Goal: Task Accomplishment & Management: Complete application form

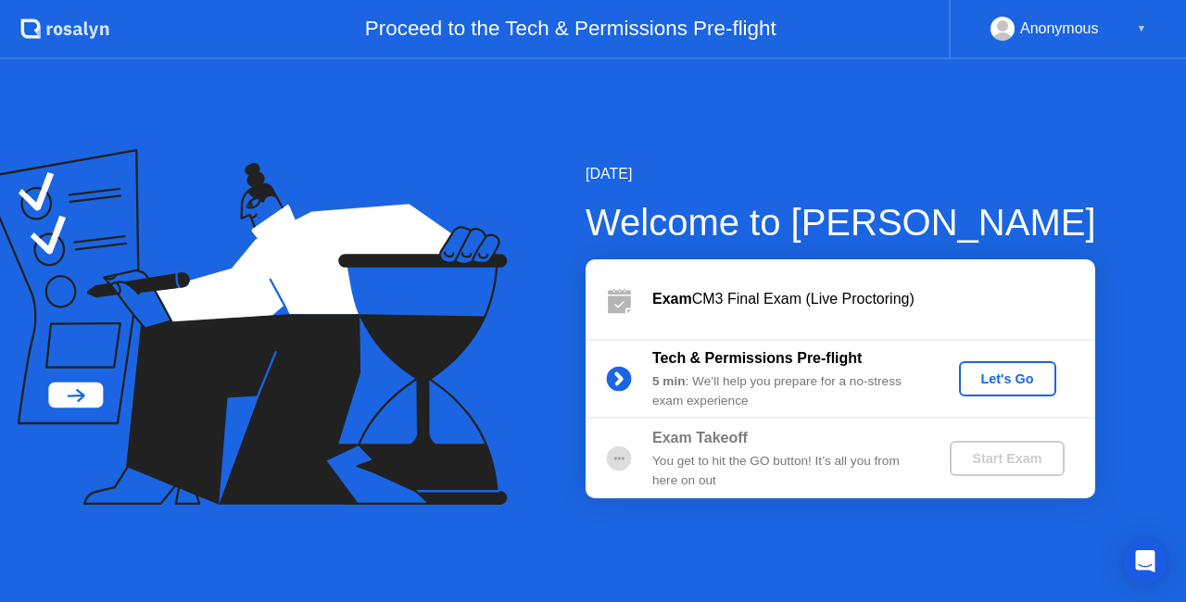
click at [1015, 384] on div "Let's Go" at bounding box center [1008, 379] width 82 height 15
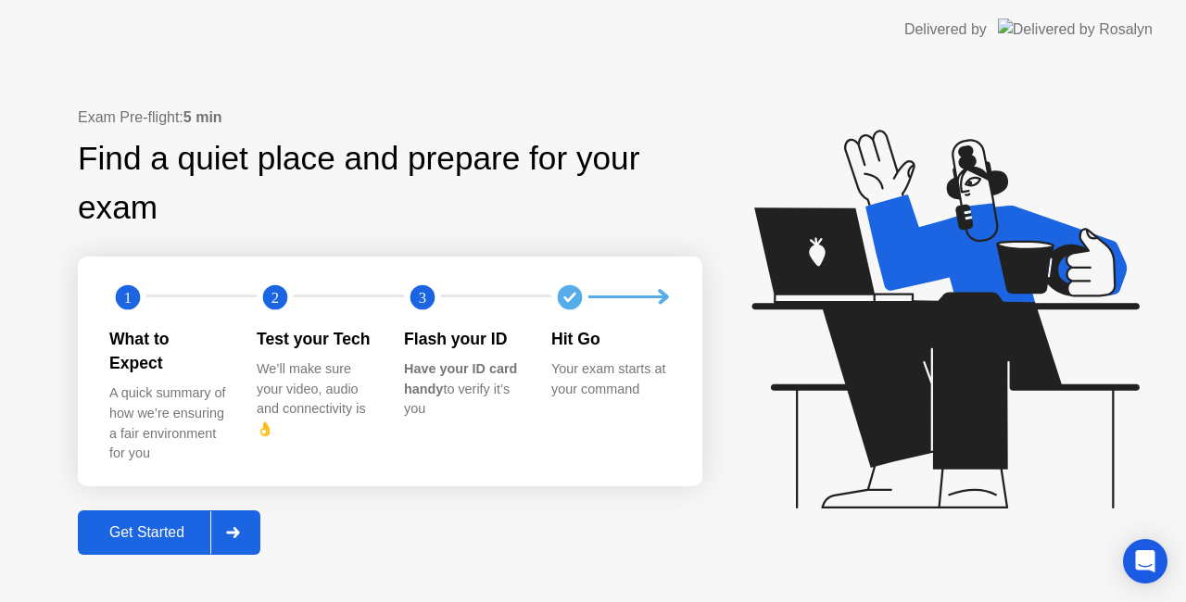
click at [184, 525] on div "Get Started" at bounding box center [146, 533] width 127 height 17
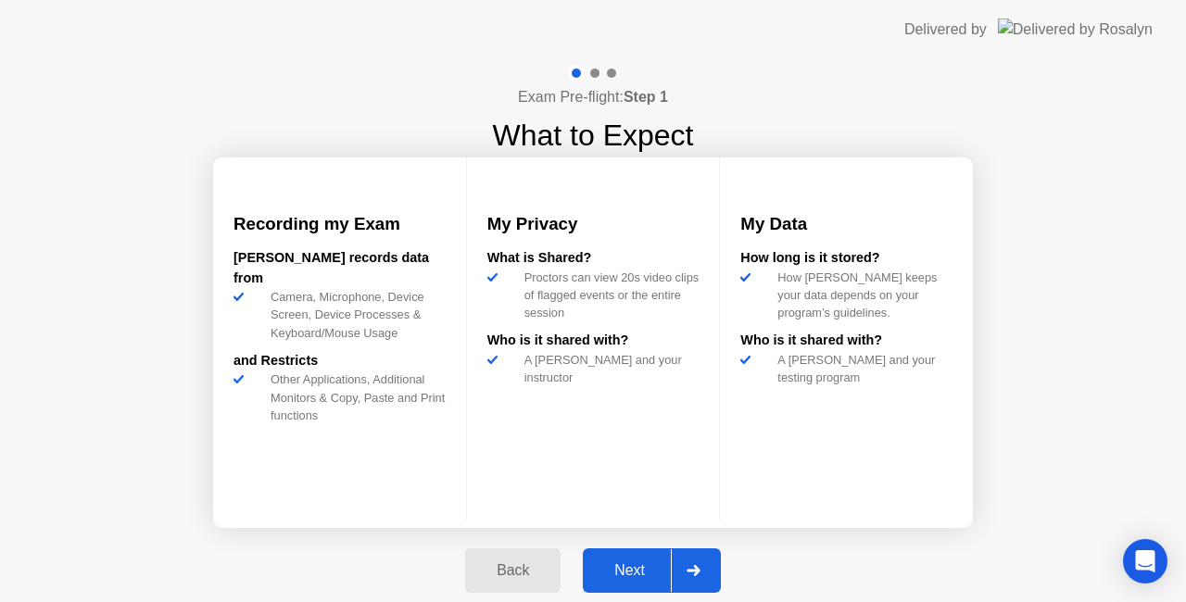
click at [626, 576] on div "Next" at bounding box center [629, 571] width 82 height 17
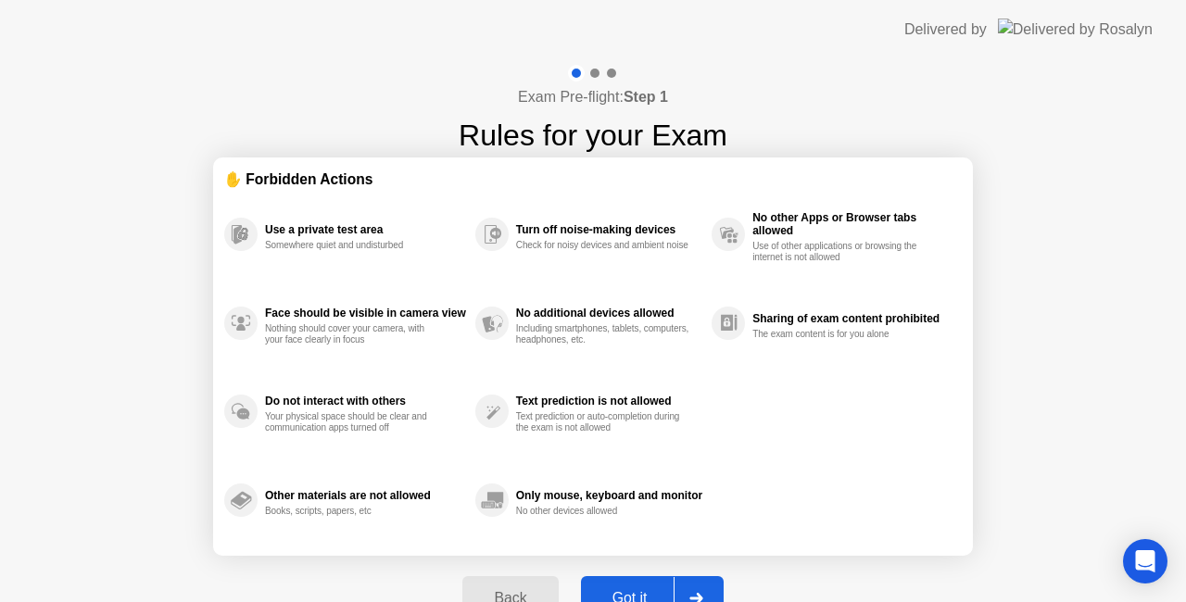
click at [639, 590] on div "Got it" at bounding box center [630, 598] width 87 height 17
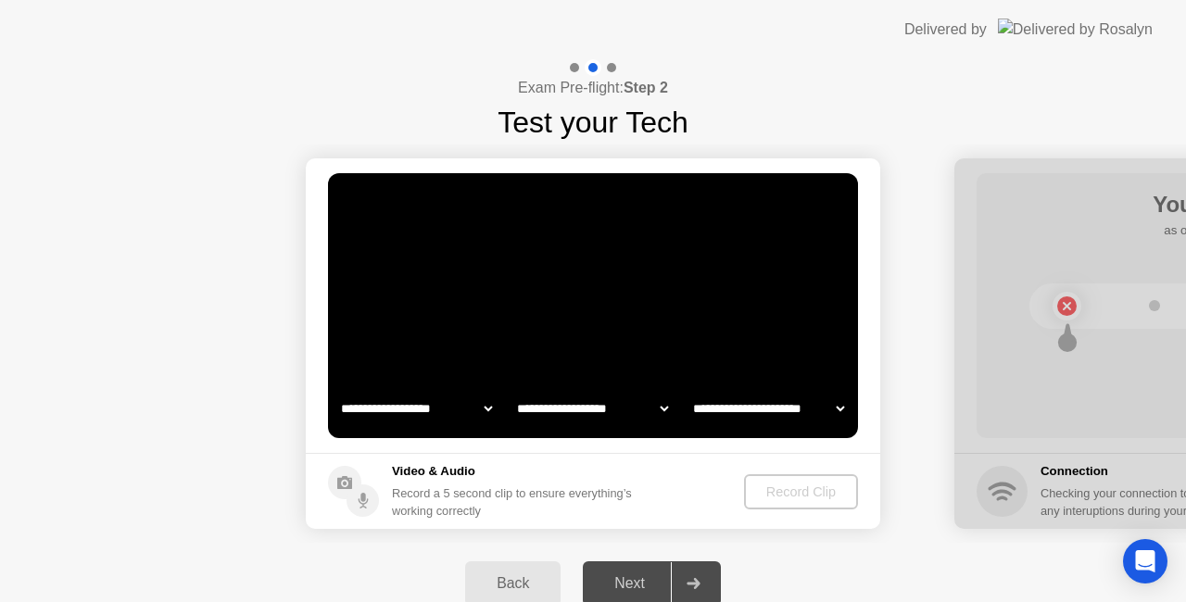
select select "**********"
select select "*******"
click at [799, 489] on div "Record Clip" at bounding box center [802, 492] width 99 height 15
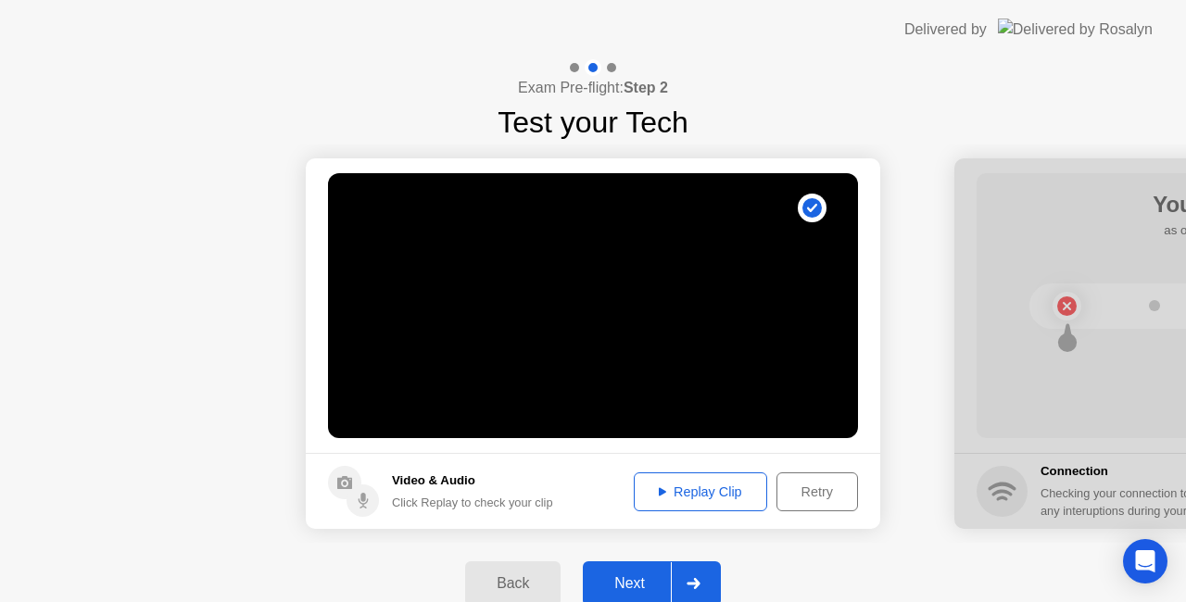
click at [633, 577] on div "Next" at bounding box center [629, 584] width 82 height 17
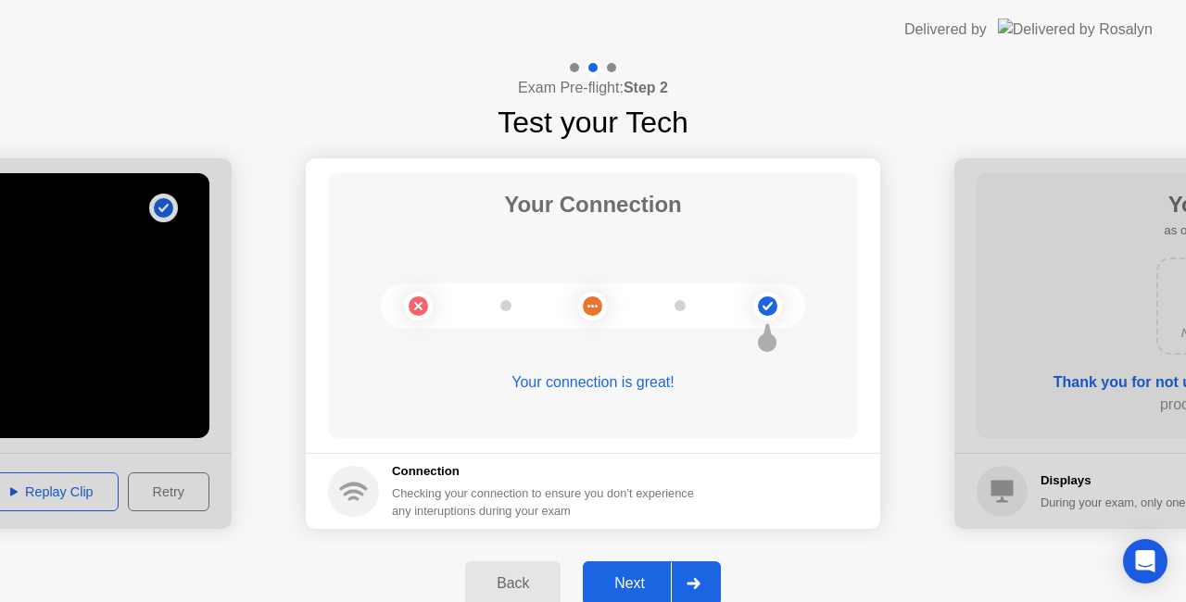
click at [630, 576] on div "Next" at bounding box center [629, 584] width 82 height 17
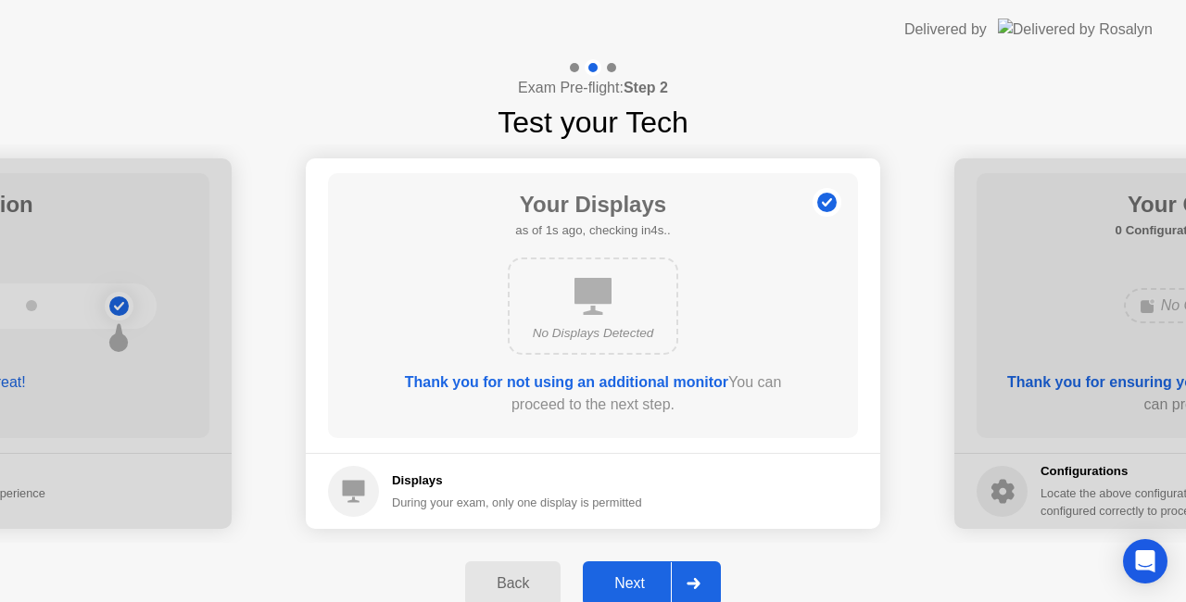
click at [630, 576] on div "Next" at bounding box center [629, 584] width 82 height 17
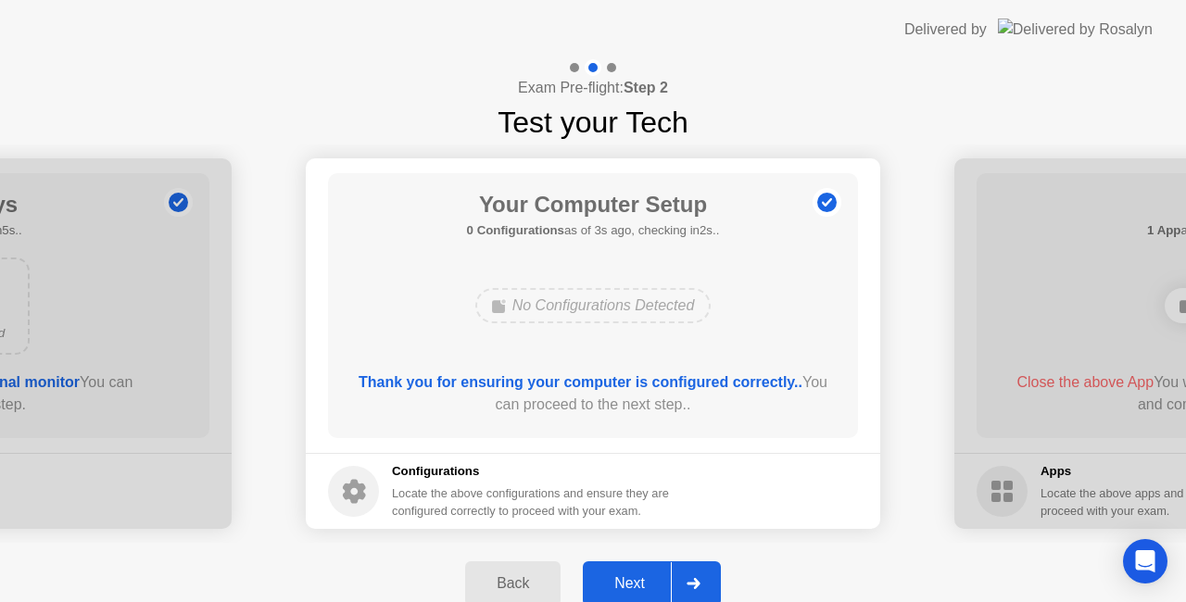
click at [637, 580] on div "Next" at bounding box center [629, 584] width 82 height 17
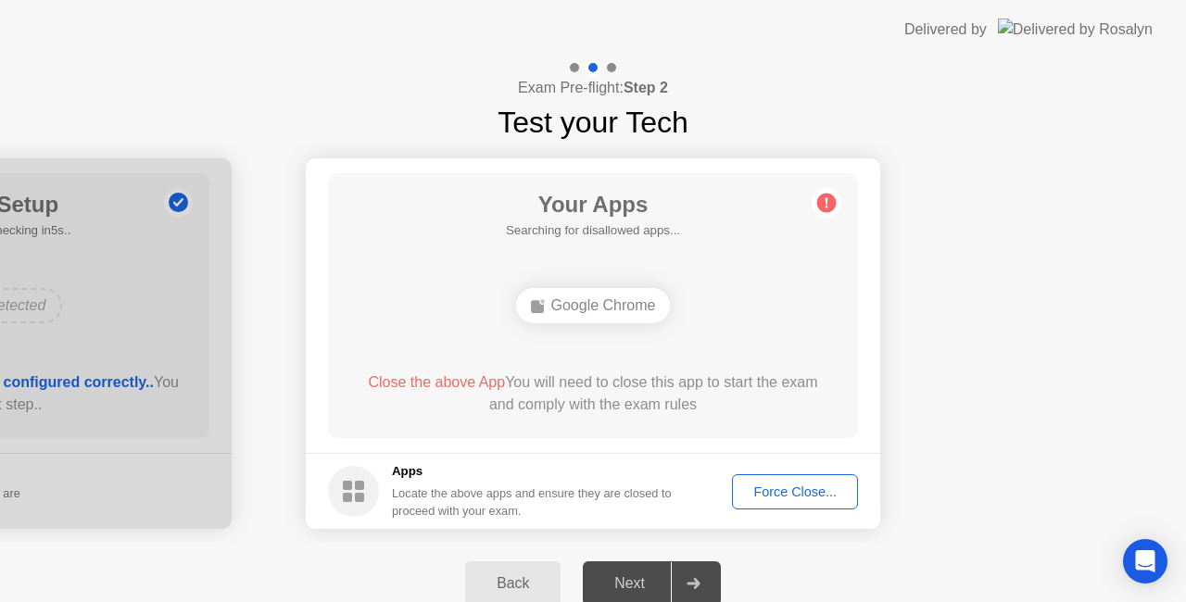
click at [784, 491] on div "Force Close..." at bounding box center [795, 492] width 113 height 15
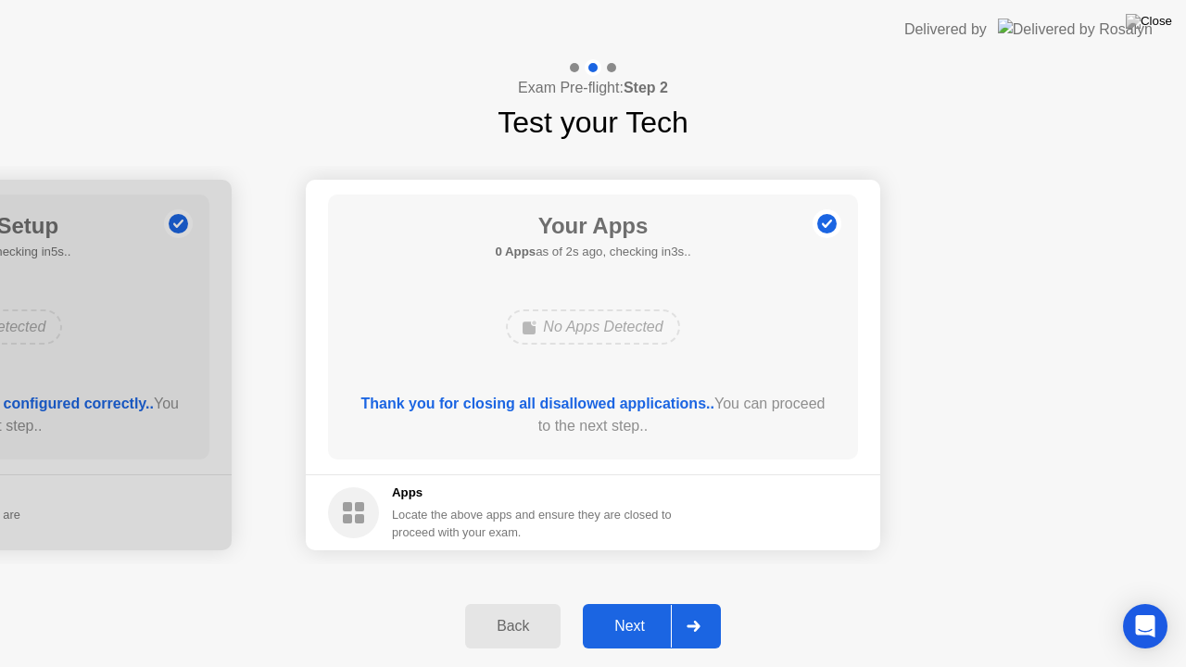
click at [635, 601] on div "Next" at bounding box center [629, 626] width 82 height 17
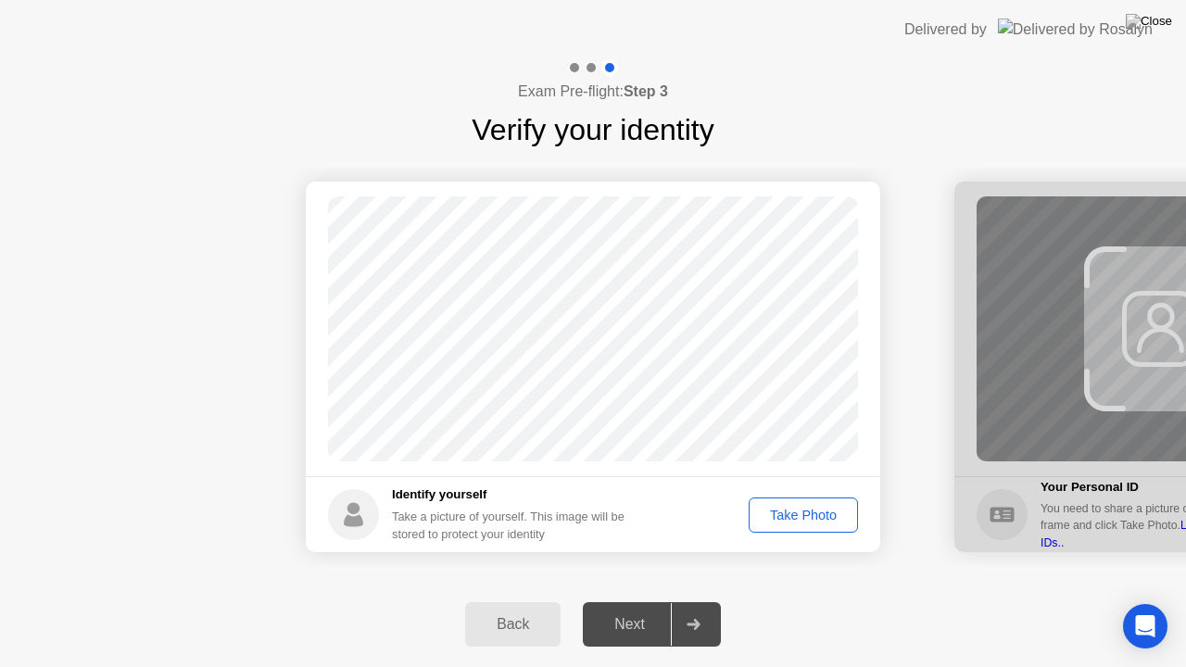
click at [653, 601] on div "Next" at bounding box center [629, 624] width 82 height 17
click at [807, 523] on div "Take Photo" at bounding box center [803, 515] width 96 height 15
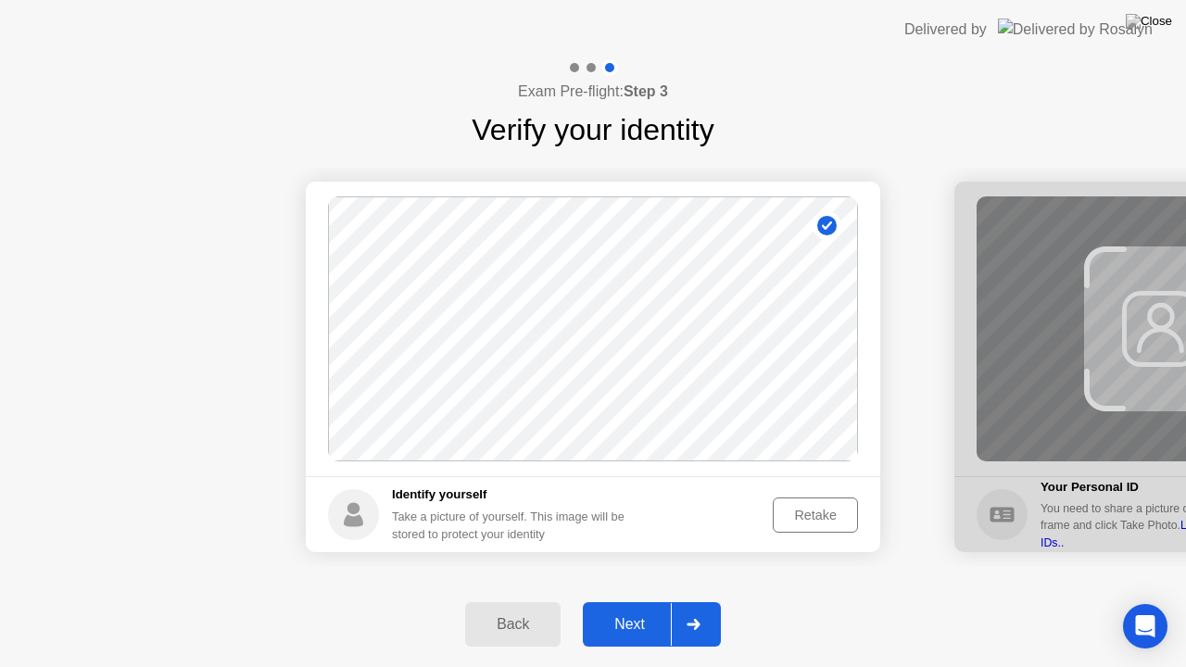
click at [630, 601] on div "Next" at bounding box center [629, 624] width 82 height 17
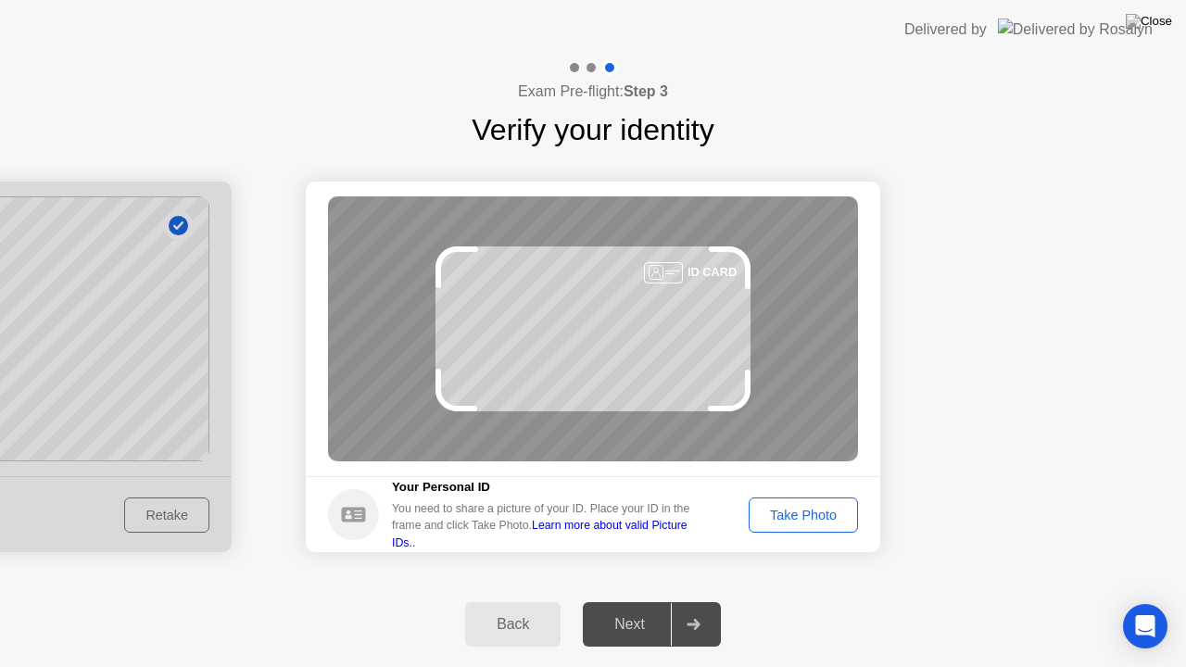
click at [790, 517] on div "Take Photo" at bounding box center [803, 515] width 96 height 15
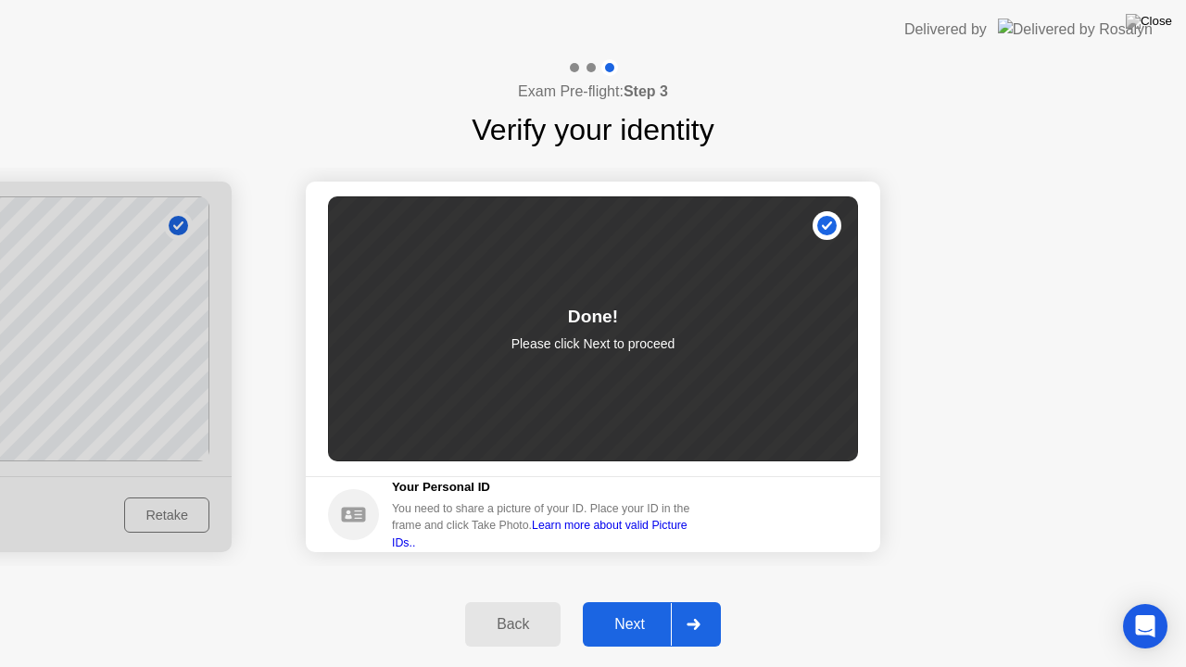
click at [640, 601] on div "Next" at bounding box center [629, 624] width 82 height 17
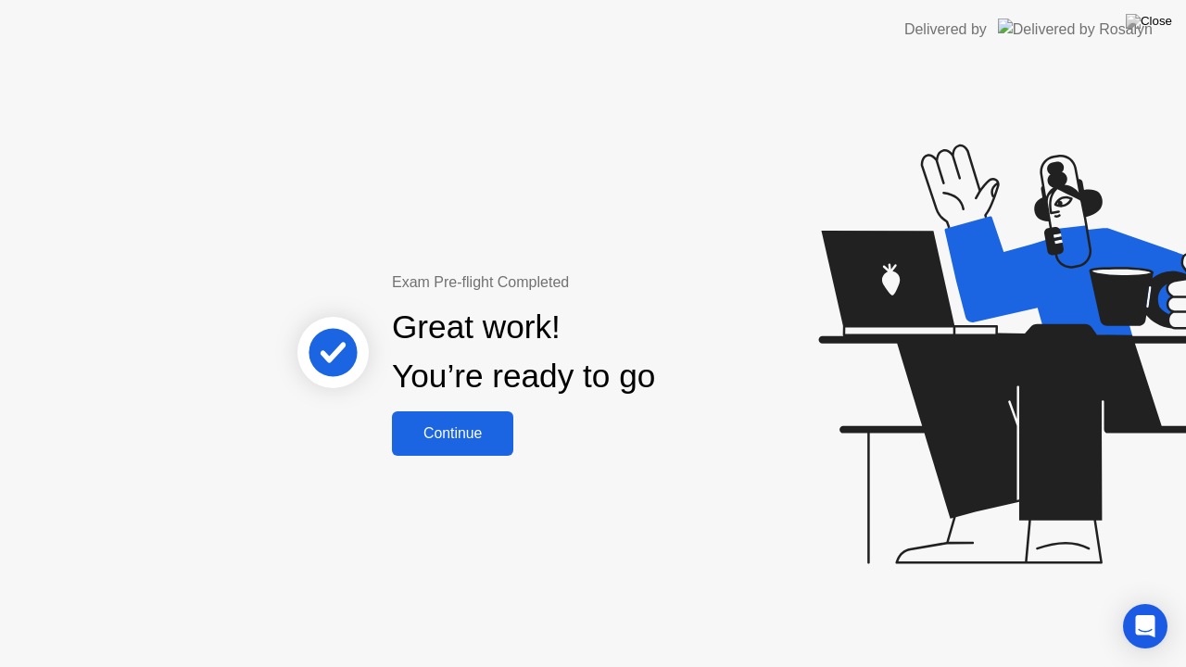
click at [443, 435] on div "Continue" at bounding box center [453, 433] width 110 height 17
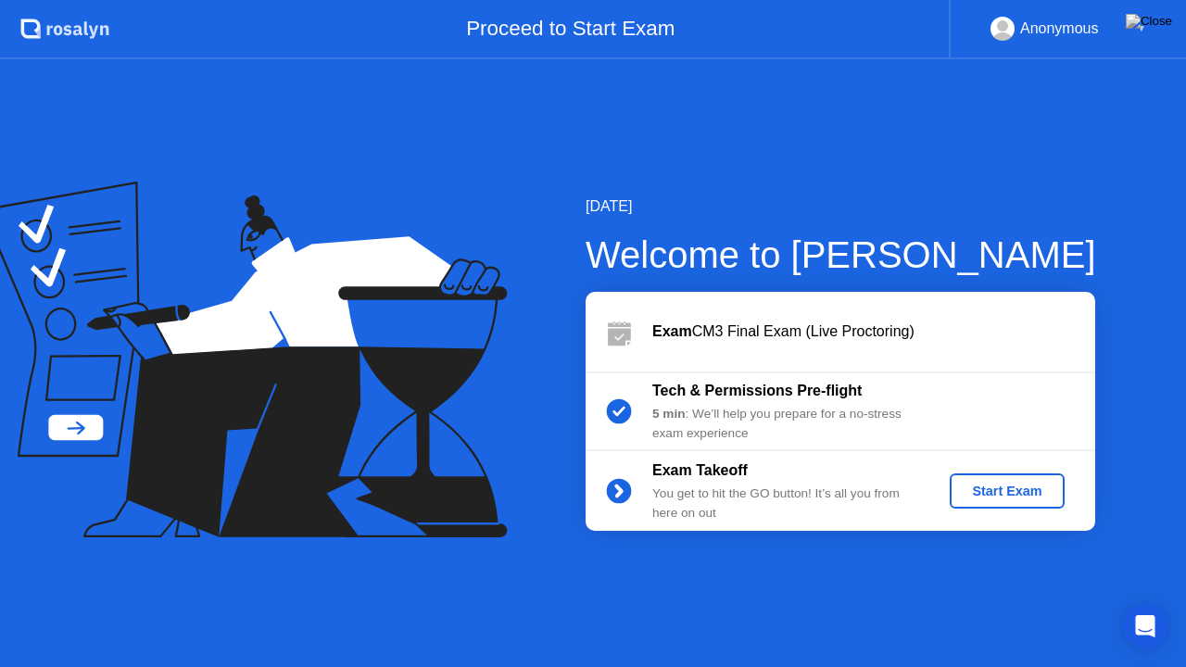
click at [1033, 491] on div "Start Exam" at bounding box center [1006, 491] width 99 height 15
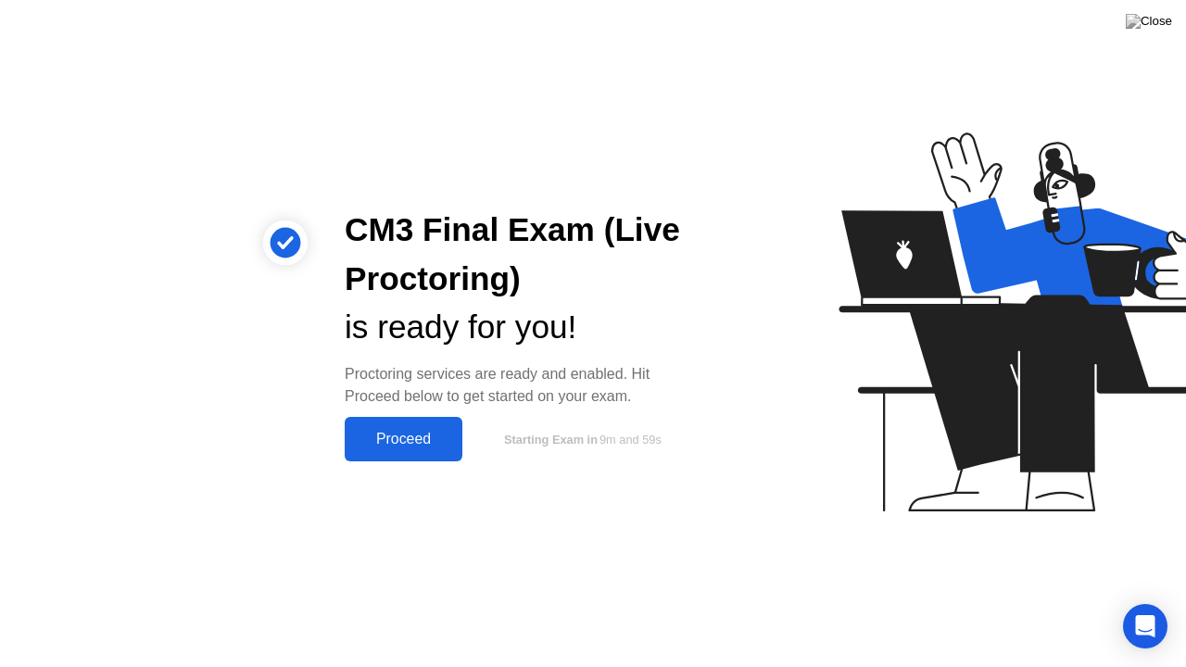
click at [418, 436] on div "Proceed" at bounding box center [403, 439] width 107 height 17
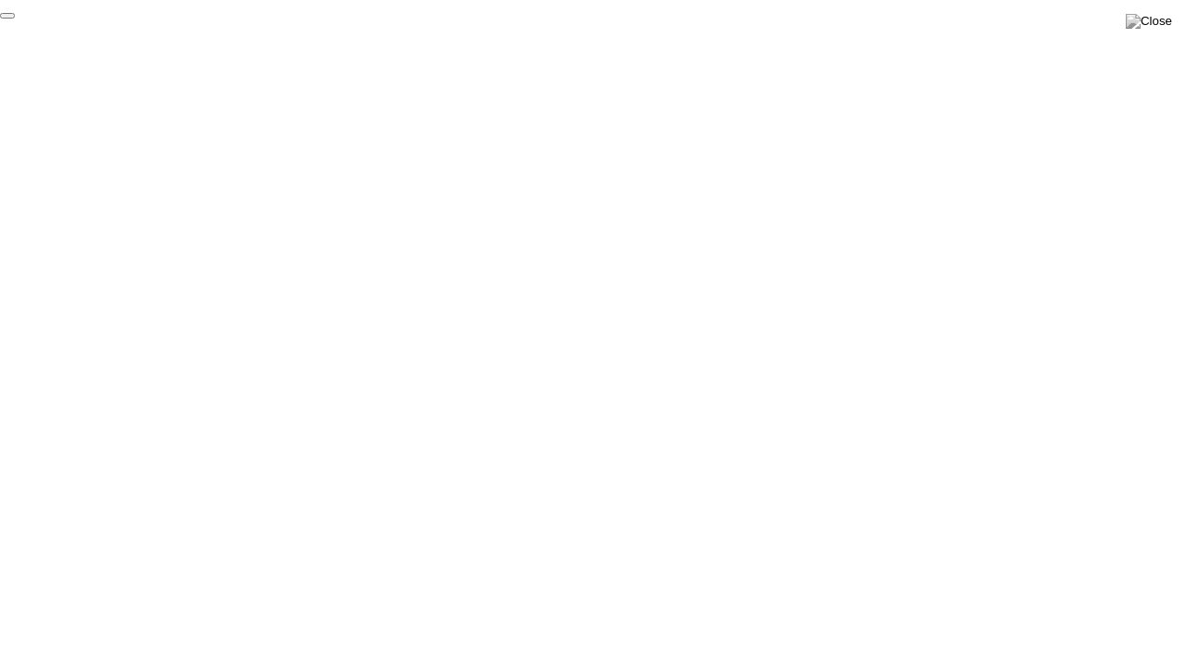
click div "End Proctoring Session"
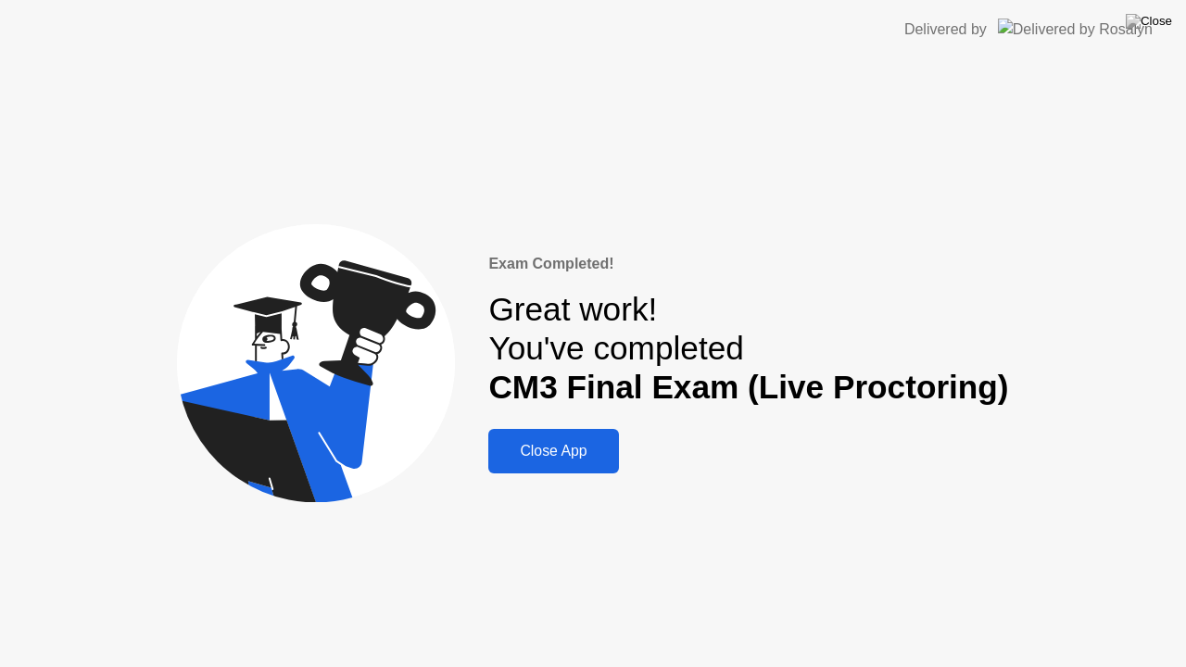
click at [576, 458] on div "Close App" at bounding box center [553, 451] width 119 height 17
